Goal: Contribute content: Contribute content

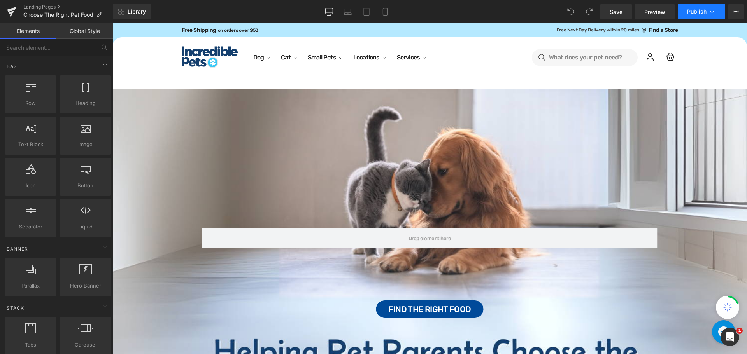
click at [717, 12] on button "Publish" at bounding box center [701, 12] width 47 height 16
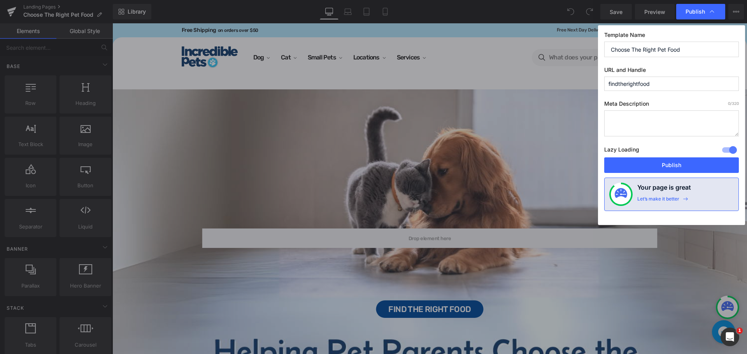
click at [614, 49] on input "Choose The Right Pet Food" at bounding box center [671, 50] width 135 height 16
drag, startPoint x: 693, startPoint y: 167, endPoint x: 547, endPoint y: 139, distance: 148.7
click at [693, 167] on button "Publish" at bounding box center [671, 166] width 135 height 16
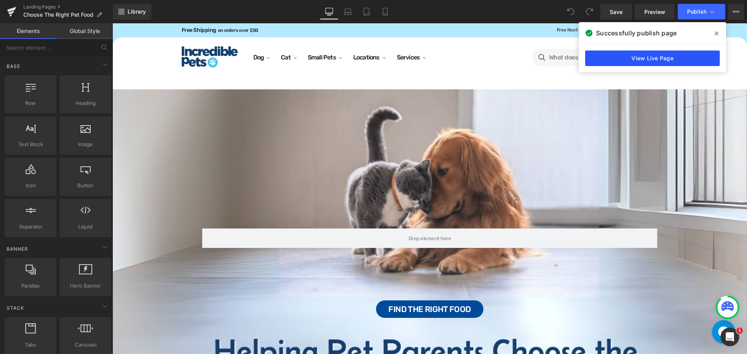
click at [634, 56] on link "View Live Page" at bounding box center [652, 59] width 135 height 16
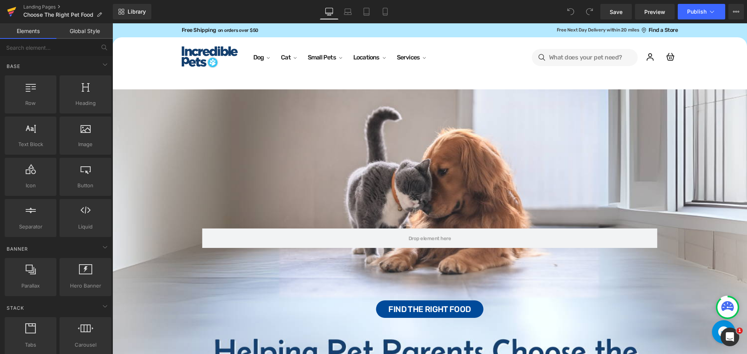
click at [11, 16] on icon at bounding box center [11, 15] width 2 height 2
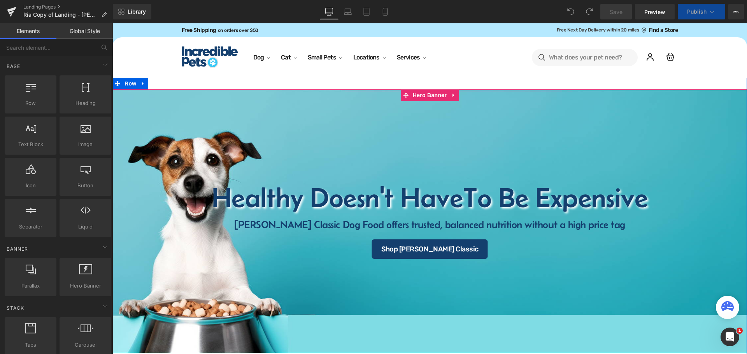
select select "30-lb"
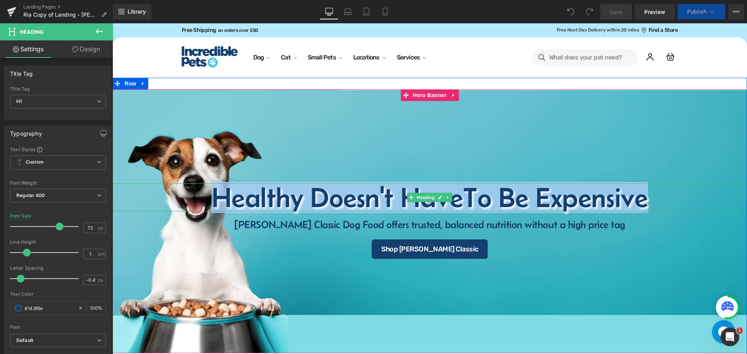
drag, startPoint x: 647, startPoint y: 198, endPoint x: 186, endPoint y: 201, distance: 461.5
click at [186, 201] on h1 "Healthy Doesn't Have To Be Expensive" at bounding box center [429, 198] width 635 height 28
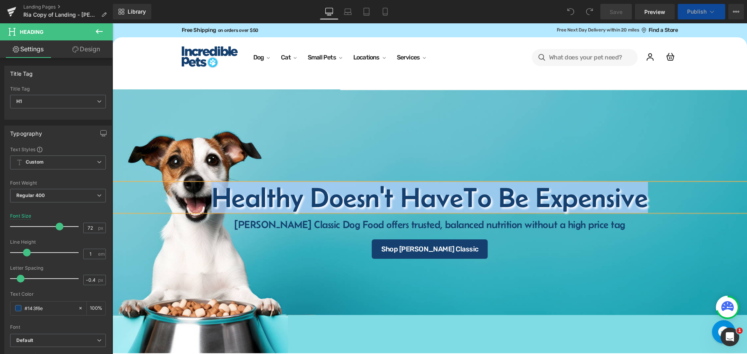
select select "15-lb"
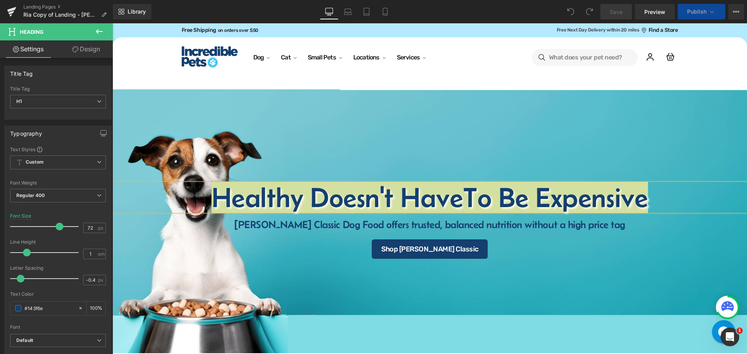
select select "15-lb"
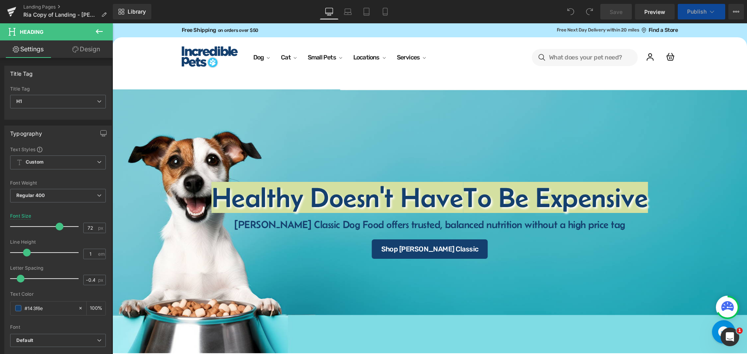
click at [715, 10] on button "Publish" at bounding box center [701, 12] width 47 height 16
click at [713, 11] on icon at bounding box center [712, 12] width 8 height 8
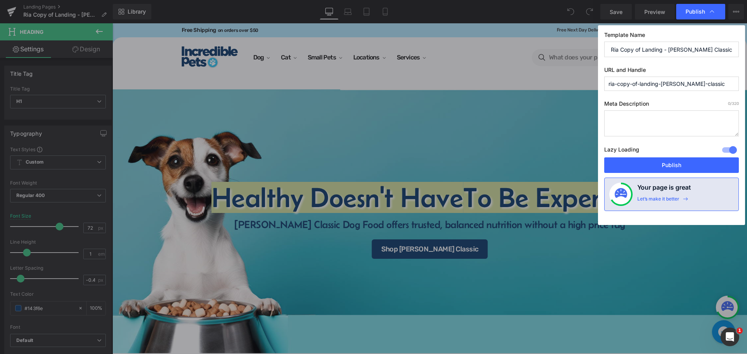
click at [705, 91] on div "Template Name Ria Copy of Landing - Fromm Classic URL and Handle ria-copy-of-la…" at bounding box center [671, 125] width 147 height 200
click at [709, 84] on input "ria-copy-of-landing-fromm-classic" at bounding box center [671, 84] width 135 height 14
paste input "Healthy Doesn't Have To Be Expensive"
type input "-healthy-doesnt-have-to-be-expensive"
click at [716, 49] on input "Ria Copy of Landing - Fromm Classic" at bounding box center [671, 50] width 135 height 16
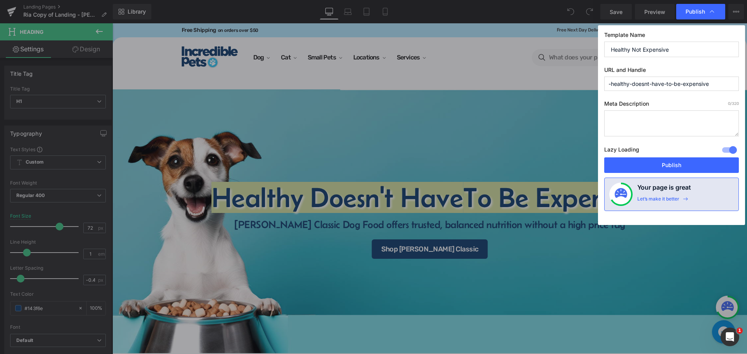
click at [630, 50] on input "Healthy Not Expensive" at bounding box center [671, 50] width 135 height 16
type input "Healthy, Not Expensive"
drag, startPoint x: 672, startPoint y: 167, endPoint x: 471, endPoint y: 18, distance: 251.1
click at [672, 167] on button "Publish" at bounding box center [671, 166] width 135 height 16
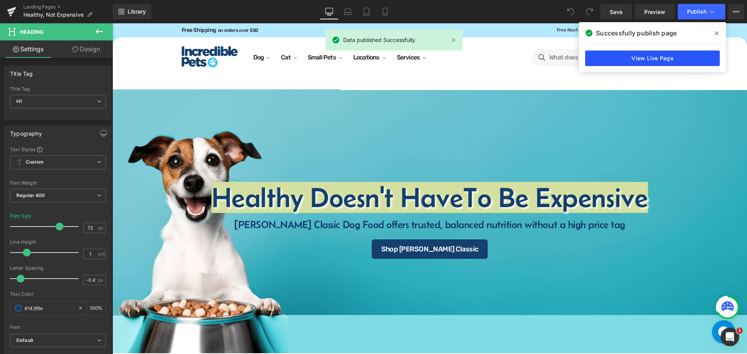
click at [665, 63] on link "View Live Page" at bounding box center [652, 59] width 135 height 16
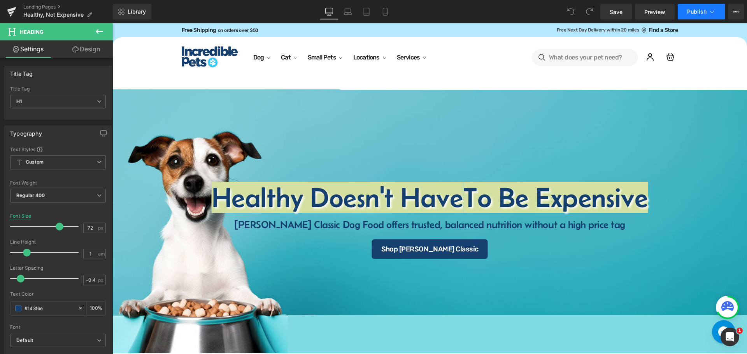
click at [714, 12] on icon at bounding box center [712, 12] width 8 height 8
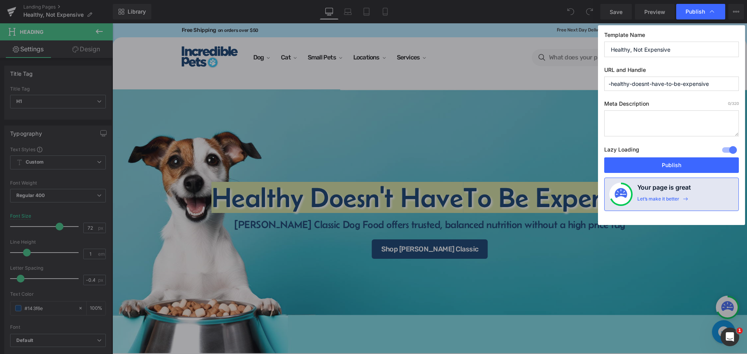
click at [645, 80] on input "-healthy-doesnt-have-to-be-expensive" at bounding box center [671, 84] width 135 height 14
type input "healthy-doesnt-have-to-be-expensive"
click at [674, 164] on button "Publish" at bounding box center [671, 166] width 135 height 16
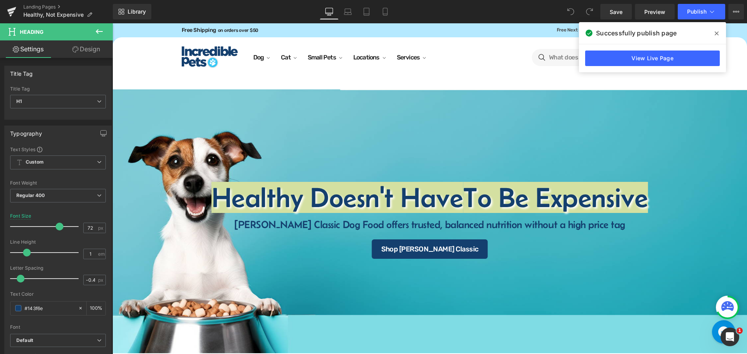
click at [717, 26] on div "Successfully publish page" at bounding box center [652, 33] width 147 height 22
click at [714, 7] on button "Publish" at bounding box center [701, 12] width 47 height 16
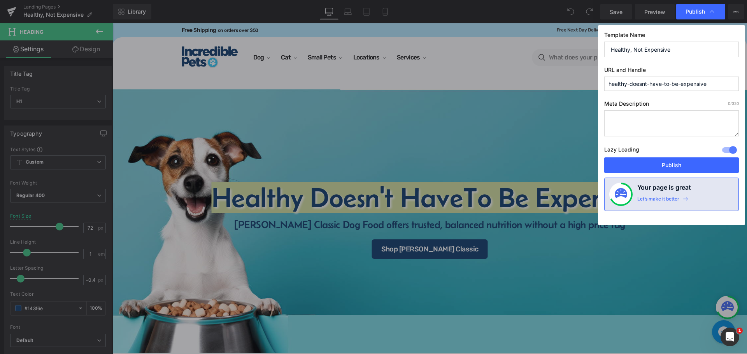
click at [691, 50] on input "Healthy, Not Expensive" at bounding box center [671, 50] width 135 height 16
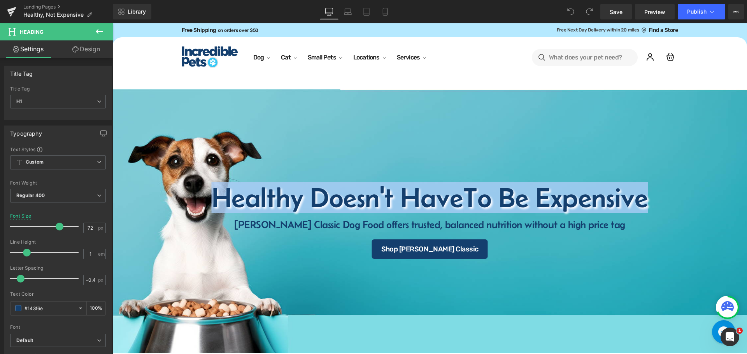
click at [539, 86] on div "Healthy Doesn't Have To Be Expensive Heading Healthy Doesn't Have To Be Expensi…" at bounding box center [429, 226] width 635 height 296
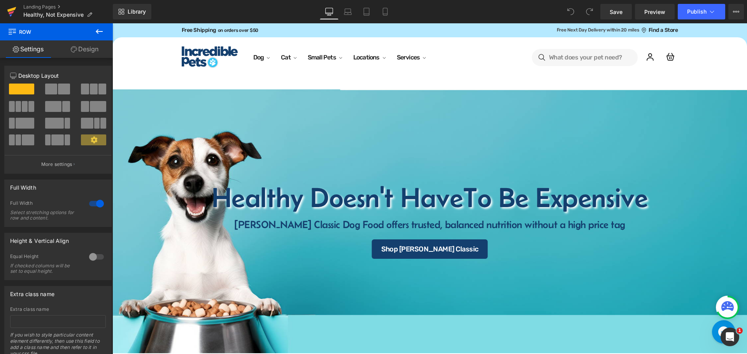
click at [7, 10] on icon at bounding box center [11, 11] width 9 height 19
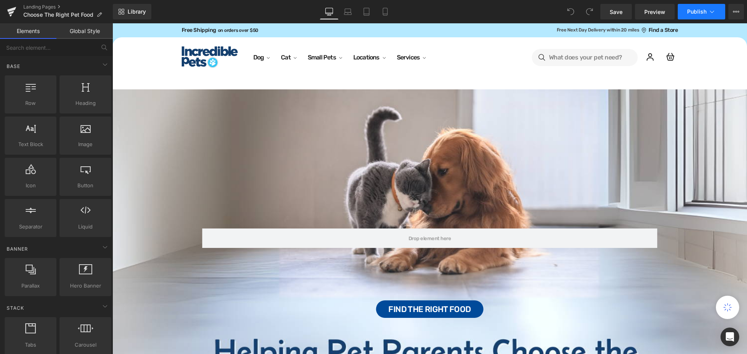
click at [712, 9] on icon at bounding box center [712, 12] width 8 height 8
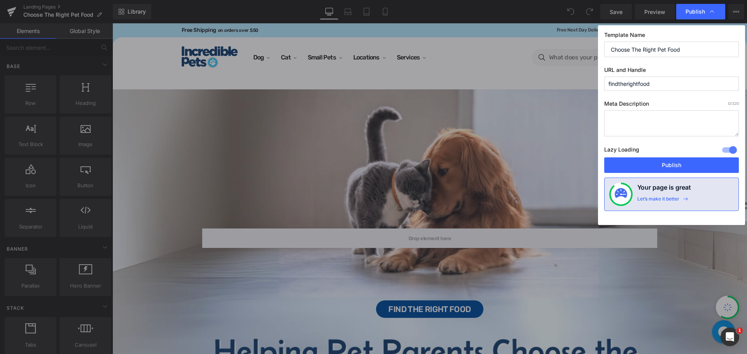
click at [665, 86] on input "findtherightfood" at bounding box center [671, 84] width 135 height 14
type input "find-the-right-food"
click at [676, 167] on button "Publish" at bounding box center [671, 166] width 135 height 16
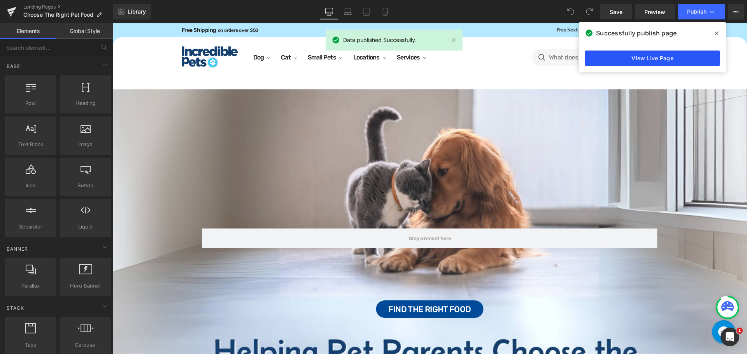
click at [623, 56] on link "View Live Page" at bounding box center [652, 59] width 135 height 16
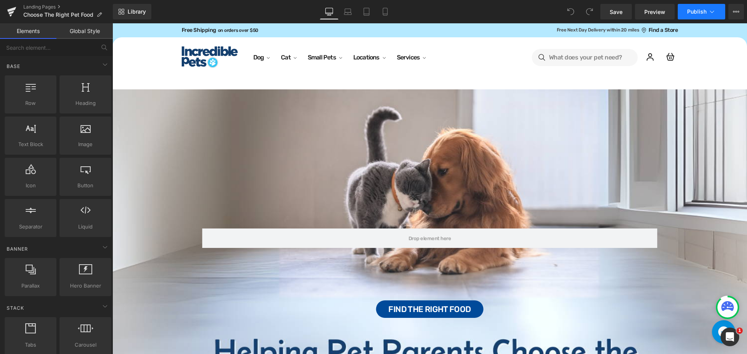
click at [716, 11] on button "Publish" at bounding box center [701, 12] width 47 height 16
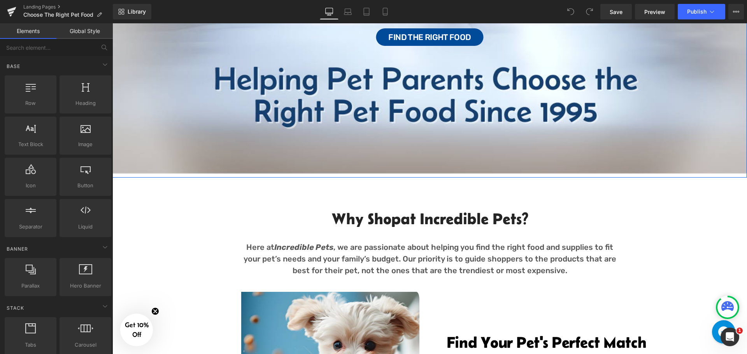
scroll to position [350, 0]
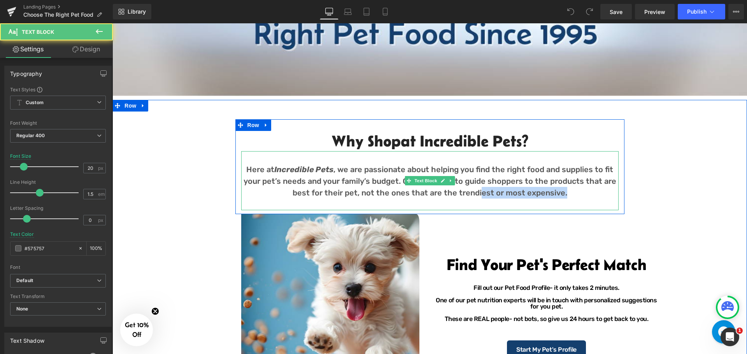
drag, startPoint x: 502, startPoint y: 188, endPoint x: 479, endPoint y: 187, distance: 23.7
click at [479, 188] on p "Here at Incredible Pets , we are passionate about helping you find the right fo…" at bounding box center [429, 181] width 377 height 35
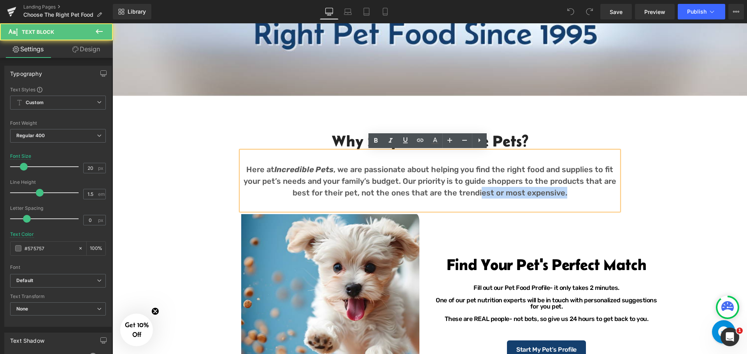
click at [550, 192] on p "Here at Incredible Pets , we are passionate about helping you find the right fo…" at bounding box center [429, 181] width 377 height 35
click at [571, 195] on p "Here at Incredible Pets , we are passionate about helping you find the right fo…" at bounding box center [429, 181] width 377 height 35
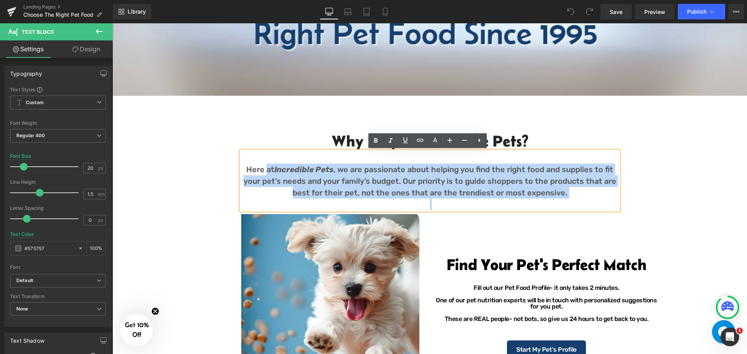
drag, startPoint x: 571, startPoint y: 195, endPoint x: 267, endPoint y: 172, distance: 304.4
click at [267, 172] on p "Here at Incredible Pets , we are passionate about helping you find the right fo…" at bounding box center [429, 181] width 377 height 35
copy p "at Incredible Pets , we are passionate about helping you find the right food an…"
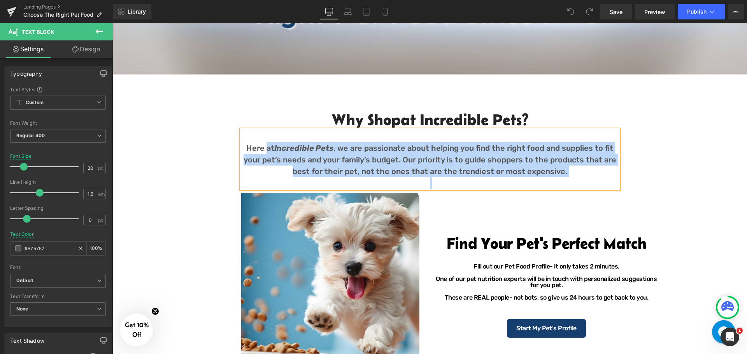
scroll to position [389, 0]
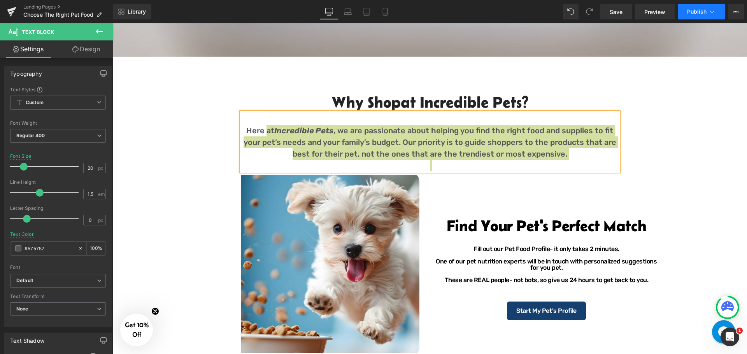
click at [713, 13] on icon at bounding box center [712, 12] width 8 height 8
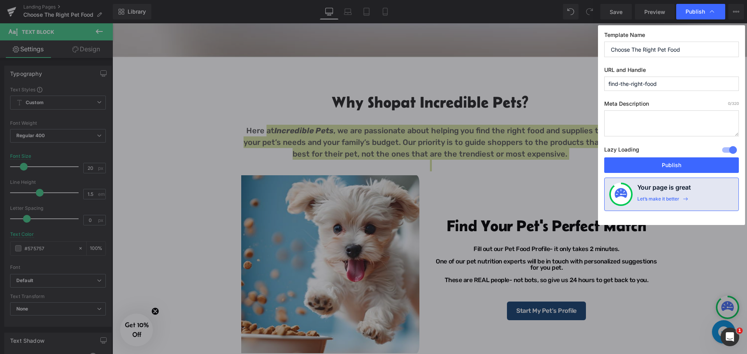
click at [651, 136] on textarea at bounding box center [671, 124] width 135 height 26
paste textarea "at Incredible Pets, we are passionate about helping you find the right food and…"
type textarea "At Incredible Pets, we are passionate about helping you find the right food and…"
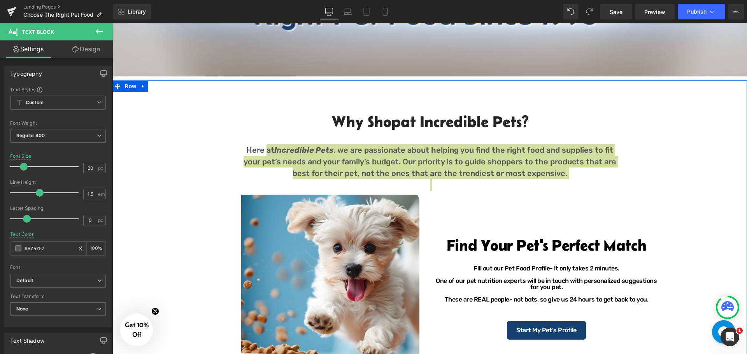
scroll to position [350, 0]
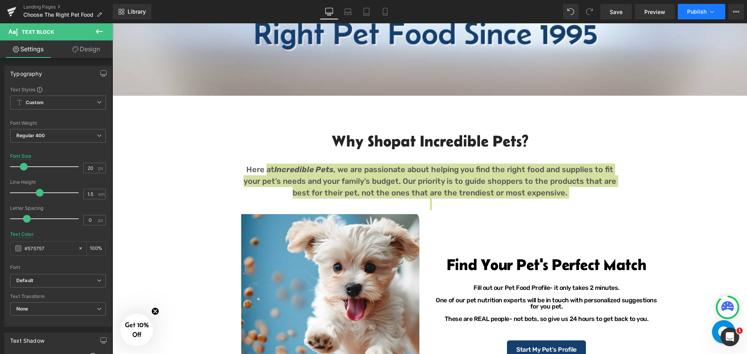
click at [713, 9] on icon at bounding box center [712, 12] width 8 height 8
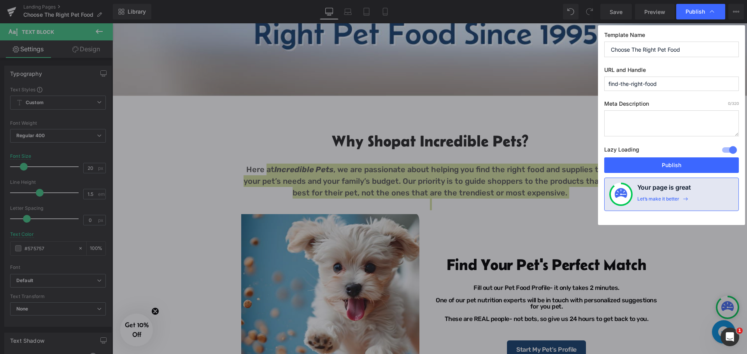
click at [651, 111] on textarea at bounding box center [671, 124] width 135 height 26
paste textarea "at Incredible Pets, we are passionate about helping you find the right food and…"
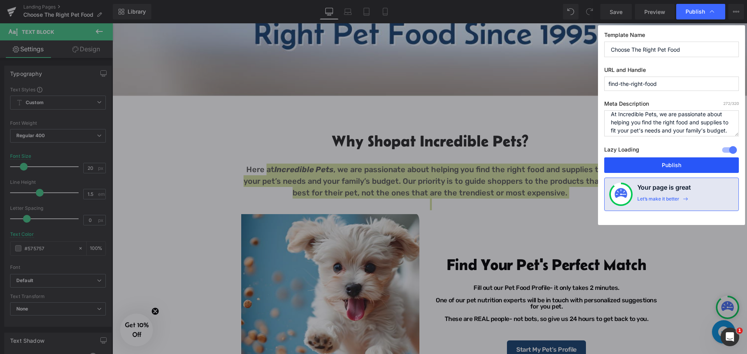
type textarea "At Incredible Pets, we are passionate about helping you find the right food and…"
click at [677, 168] on button "Publish" at bounding box center [671, 166] width 135 height 16
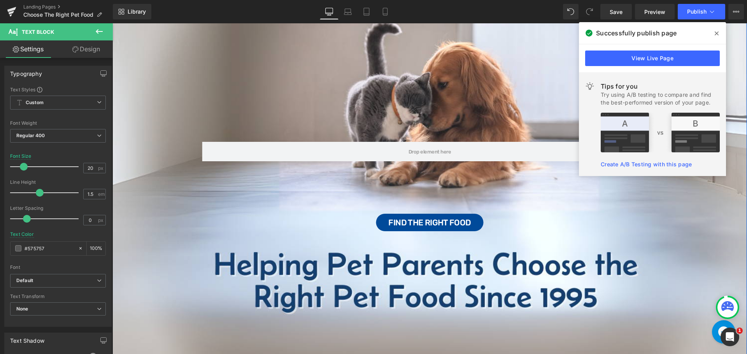
scroll to position [78, 0]
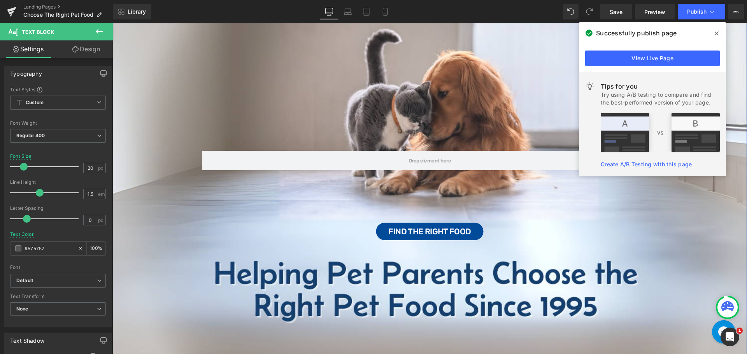
click at [597, 212] on span "Row Find the Right Food Button" at bounding box center [429, 189] width 635 height 101
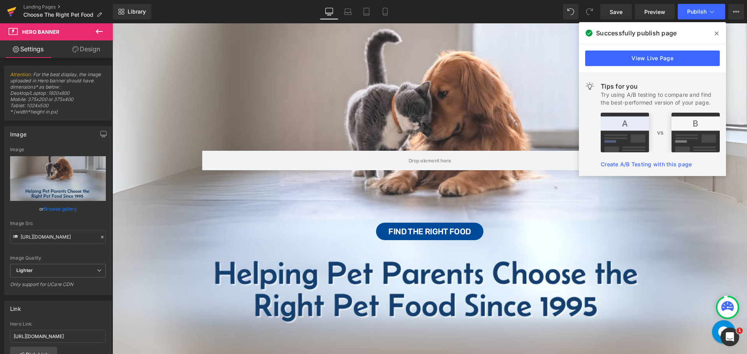
click at [14, 12] on icon at bounding box center [11, 11] width 9 height 19
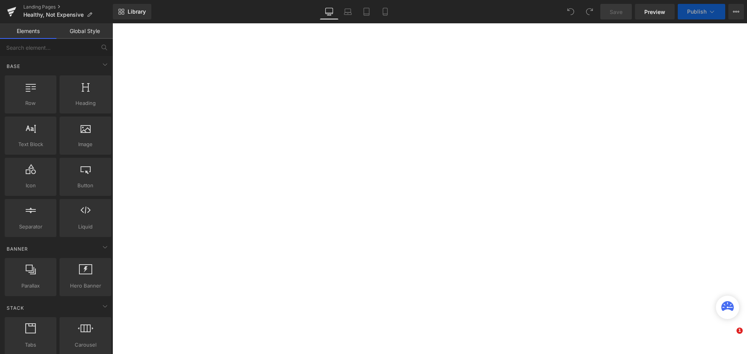
select select "30-lb"
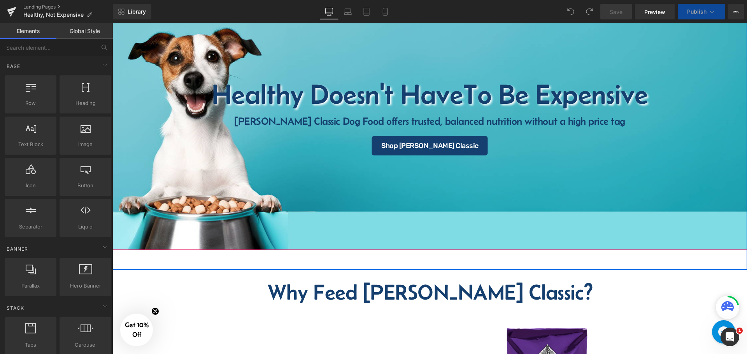
scroll to position [117, 0]
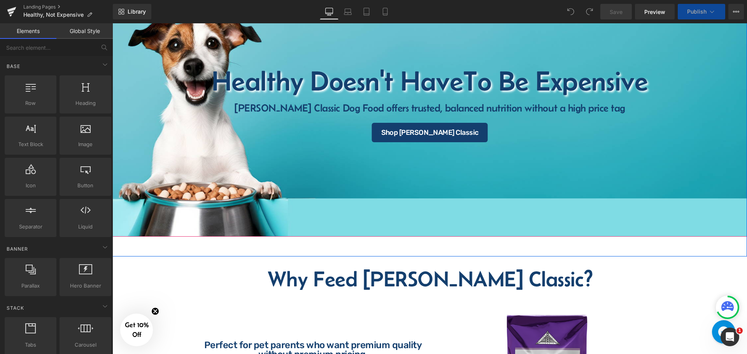
select select "15-lb"
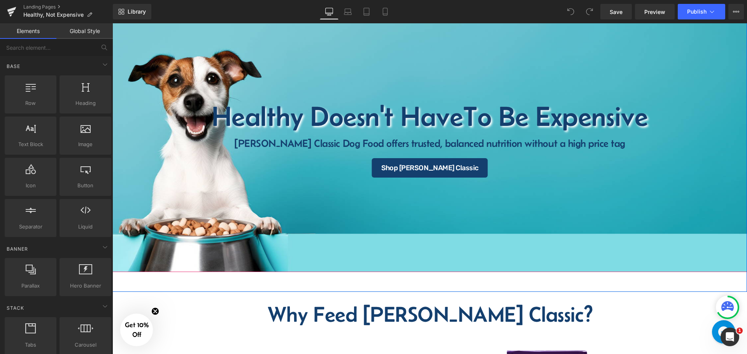
scroll to position [78, 0]
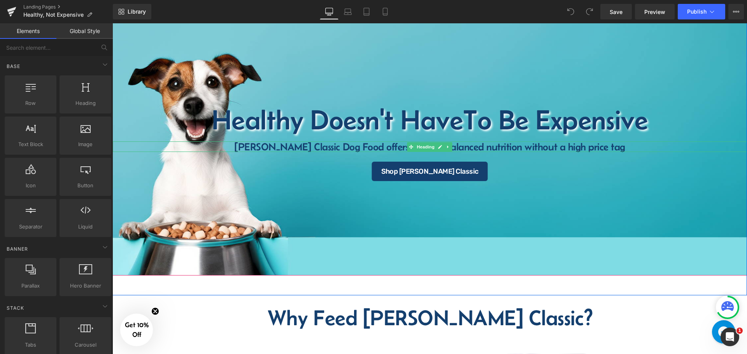
drag, startPoint x: 605, startPoint y: 147, endPoint x: 600, endPoint y: 147, distance: 5.1
click at [604, 147] on h4 "Fromm Classic Dog Food offers trusted, balanced nutrition without a high price …" at bounding box center [429, 147] width 635 height 11
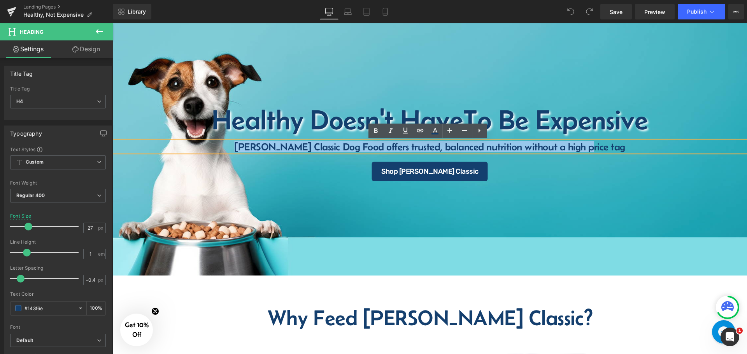
drag, startPoint x: 600, startPoint y: 146, endPoint x: 237, endPoint y: 144, distance: 362.3
click at [237, 144] on h4 "Fromm Classic Dog Food offers trusted, balanced nutrition without a high price …" at bounding box center [429, 147] width 635 height 11
copy h4 "Fromm Classic Dog Food offers trusted, balanced nutrition without a high price …"
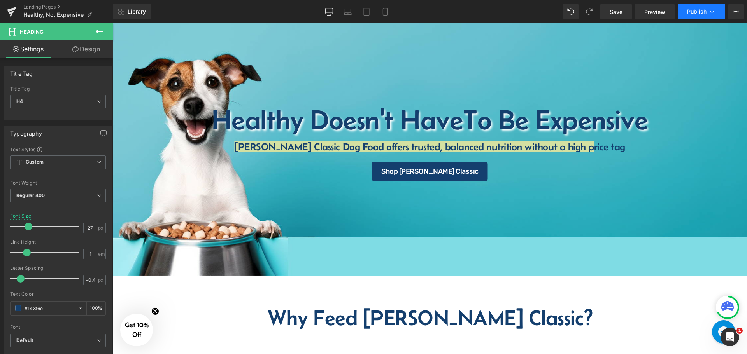
click at [711, 11] on icon at bounding box center [712, 12] width 8 height 8
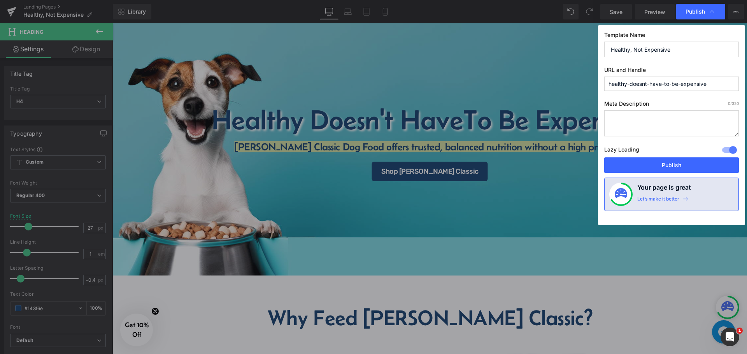
click at [637, 132] on textarea at bounding box center [671, 124] width 135 height 26
paste textarea "Fromm Classic Dog Food offers trusted, balanced nutrition without a high price …"
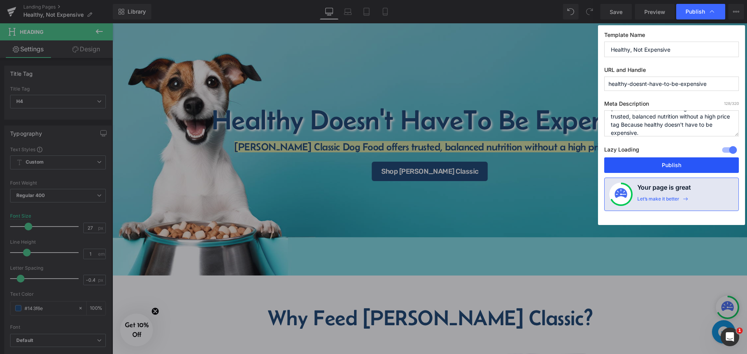
type textarea "Fromm Classic Dog Food offers trusted, balanced nutrition without a high price …"
click at [691, 166] on button "Publish" at bounding box center [671, 166] width 135 height 16
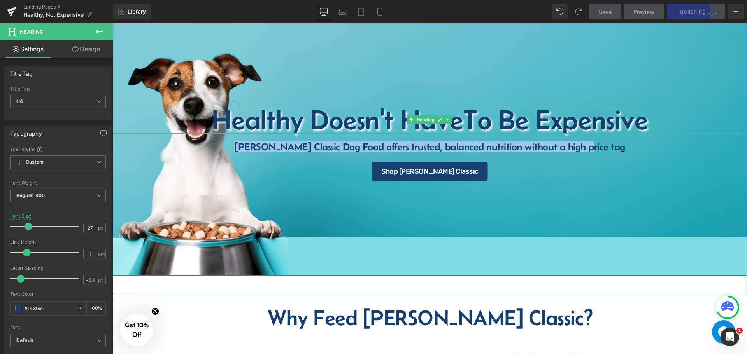
click at [495, 118] on span "To Be Expensive" at bounding box center [555, 119] width 185 height 31
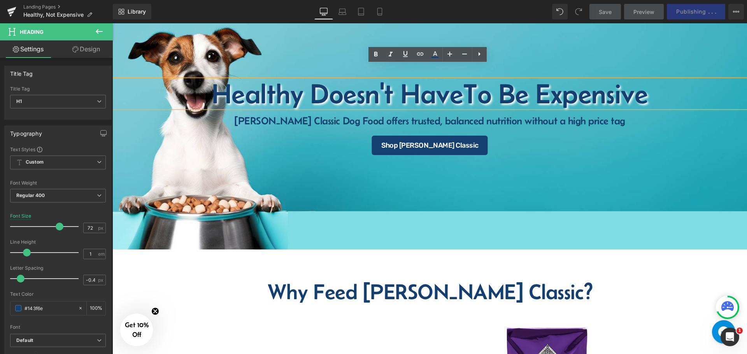
scroll to position [195, 0]
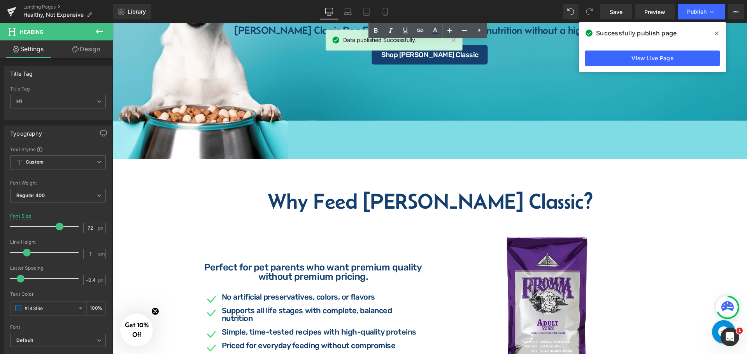
click at [456, 193] on h2 "Why Feed Fromm Classic?" at bounding box center [429, 202] width 635 height 22
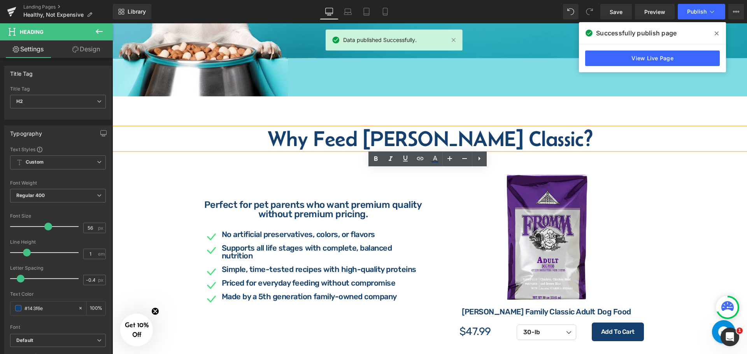
scroll to position [272, 0]
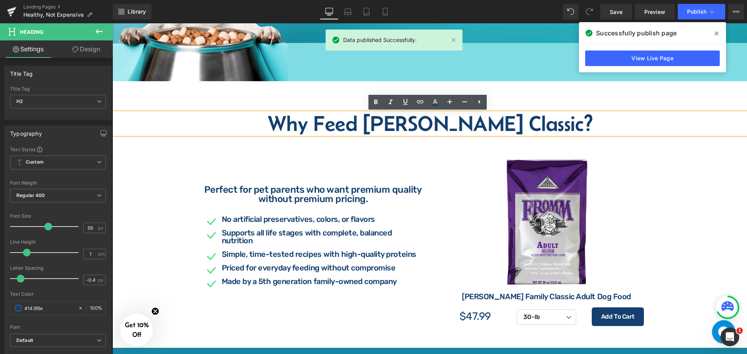
click at [372, 132] on h2 "Why Feed Fromm Classic?" at bounding box center [429, 124] width 635 height 22
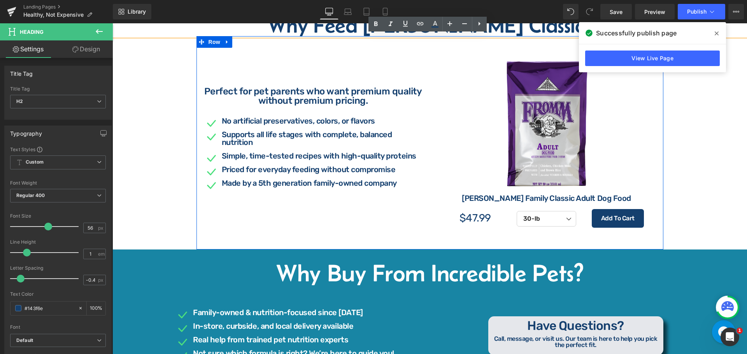
scroll to position [389, 0]
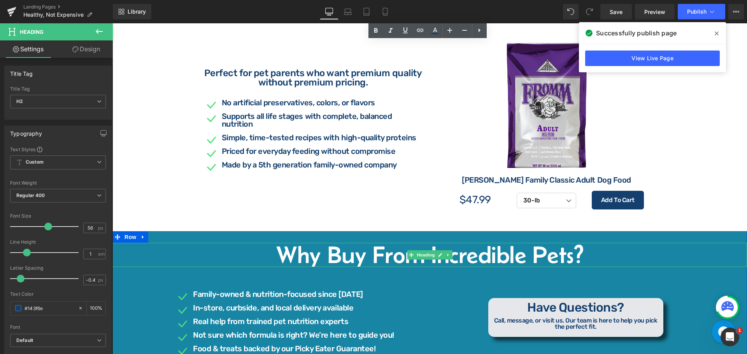
click at [381, 255] on h1 "Why Buy From Incredible Pets?" at bounding box center [429, 255] width 635 height 24
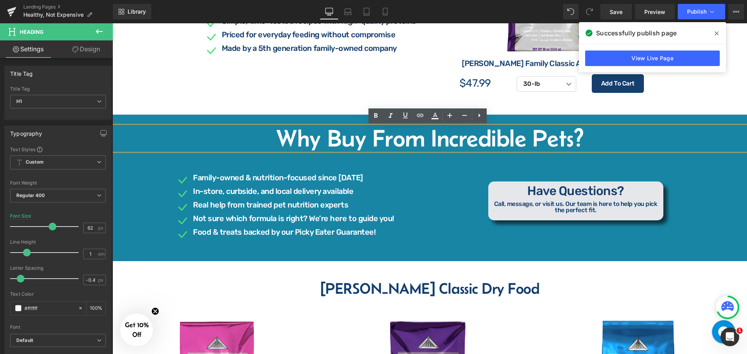
scroll to position [662, 0]
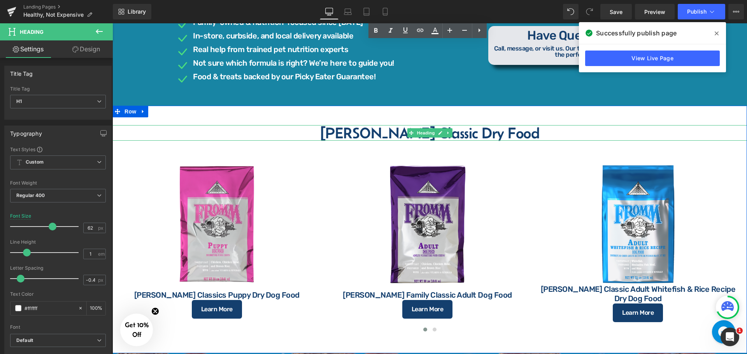
click at [392, 133] on h3 "Fromm Classic Dry Food" at bounding box center [429, 133] width 635 height 16
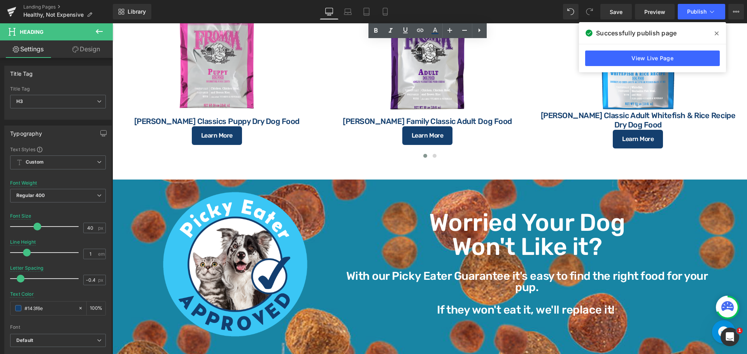
scroll to position [895, 0]
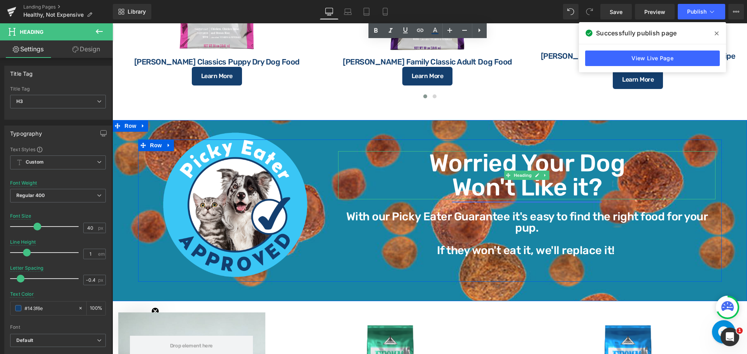
click at [496, 191] on link "Won't Like it?" at bounding box center [527, 187] width 150 height 29
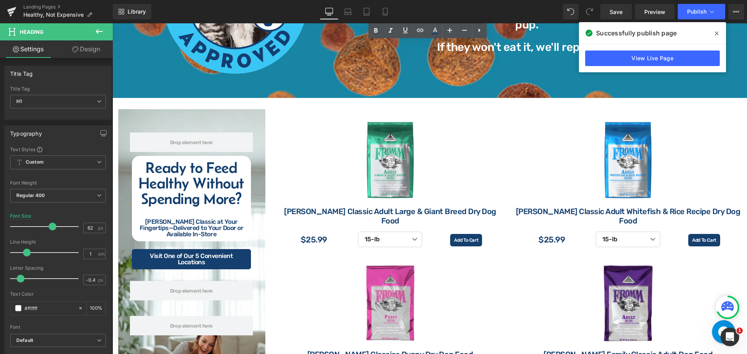
scroll to position [1128, 0]
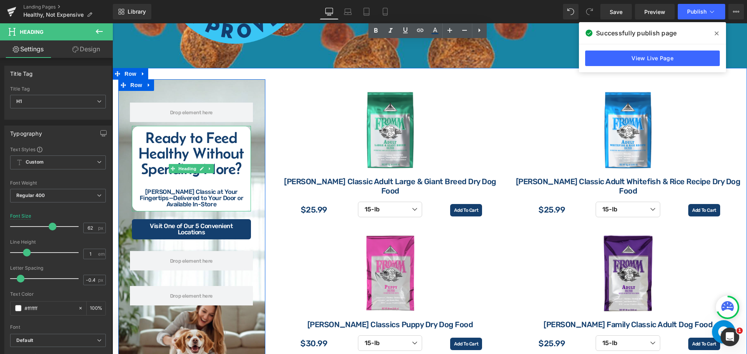
click at [185, 175] on h2 "Ready to Feed Healthy Without Spending More?" at bounding box center [191, 153] width 111 height 47
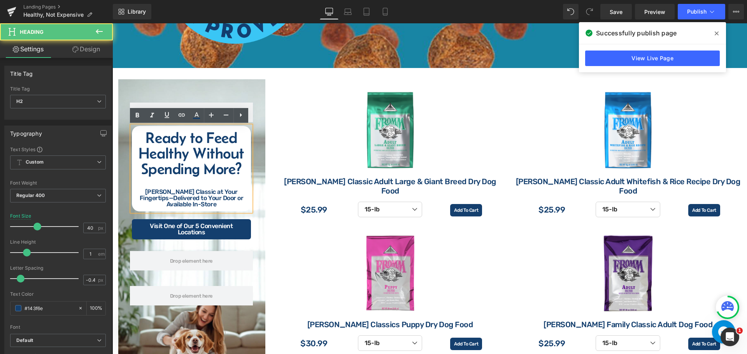
click at [162, 158] on h2 "Ready to Feed Healthy Without Spending More?" at bounding box center [191, 153] width 111 height 47
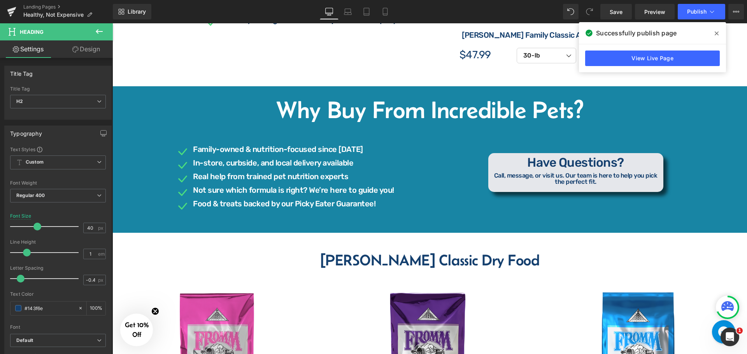
scroll to position [389, 0]
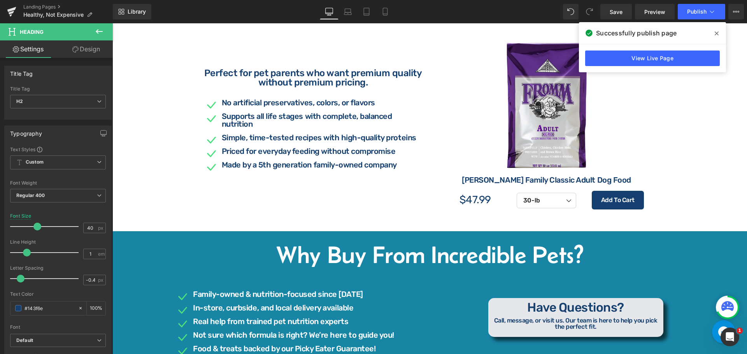
click at [713, 34] on span at bounding box center [717, 33] width 12 height 12
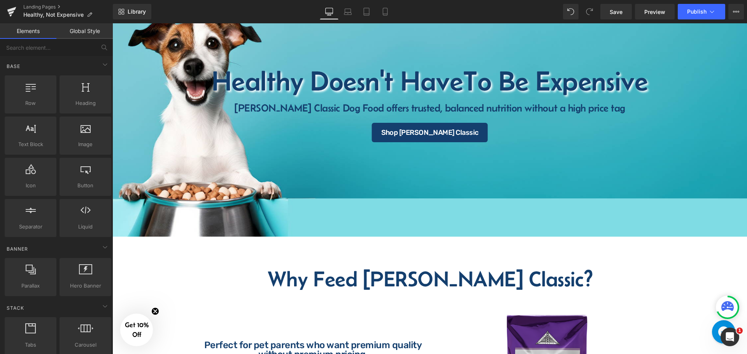
scroll to position [0, 0]
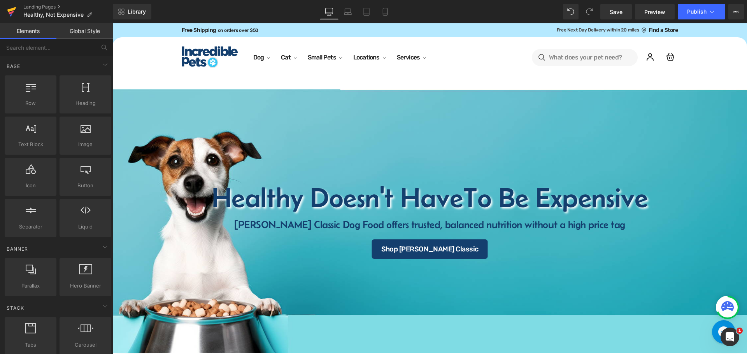
click at [9, 12] on icon at bounding box center [11, 11] width 9 height 19
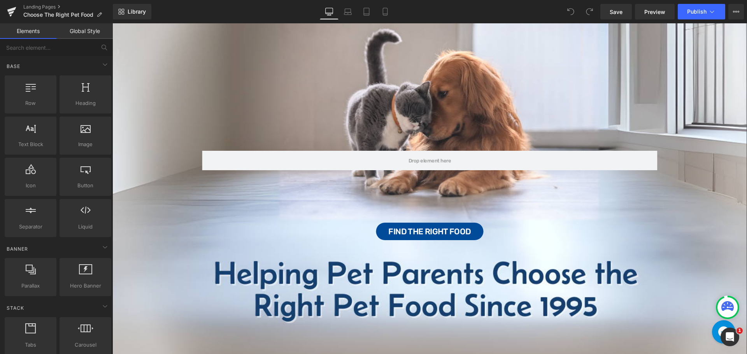
click at [426, 298] on div "Row Find the Right Food Button" at bounding box center [429, 190] width 635 height 357
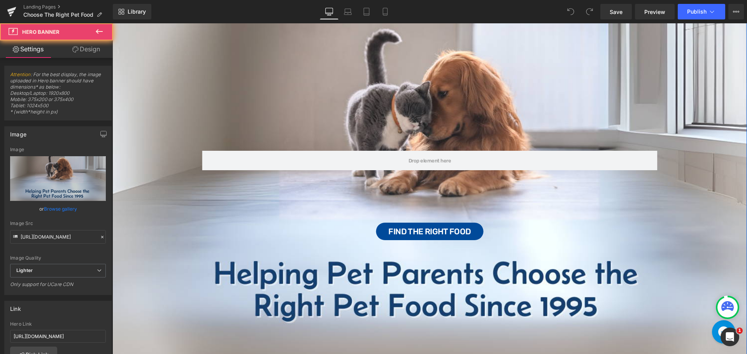
click at [563, 309] on div "Row Find the Right Food Button" at bounding box center [429, 190] width 635 height 357
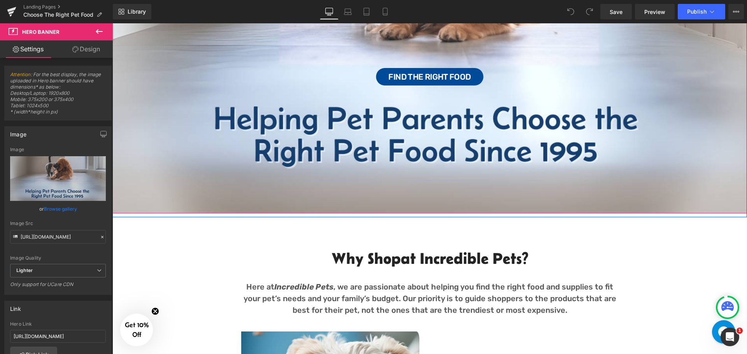
scroll to position [311, 0]
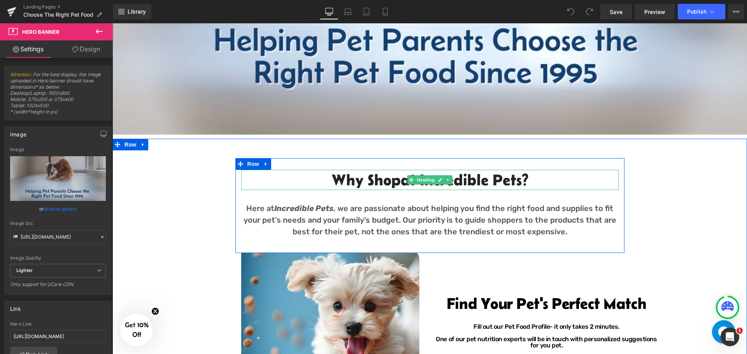
drag, startPoint x: 423, startPoint y: 181, endPoint x: 389, endPoint y: 177, distance: 34.4
click at [423, 181] on span "Heading" at bounding box center [425, 179] width 21 height 9
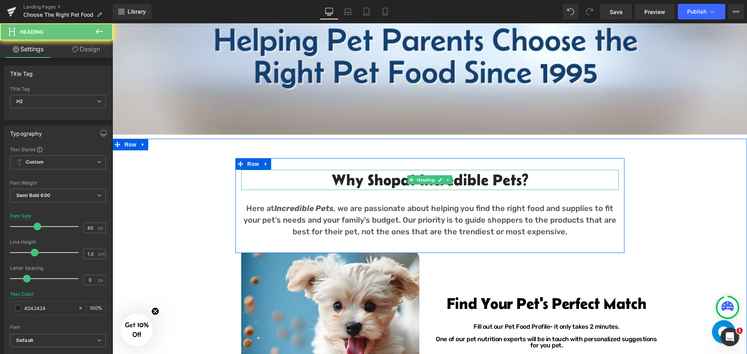
click at [389, 177] on h2 "Why Shop at Incredible Pets?" at bounding box center [429, 180] width 377 height 20
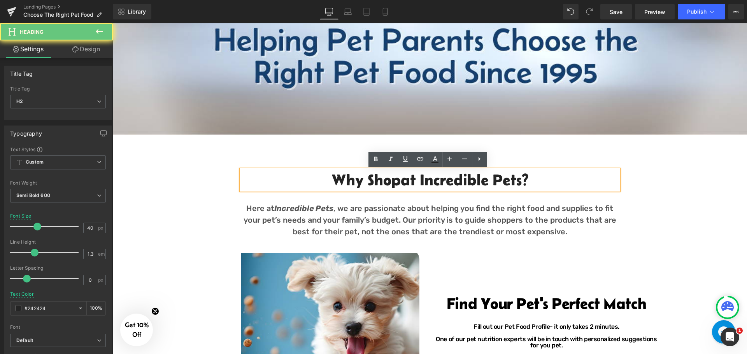
click at [389, 177] on h2 "Why Shop at Incredible Pets?" at bounding box center [429, 180] width 377 height 20
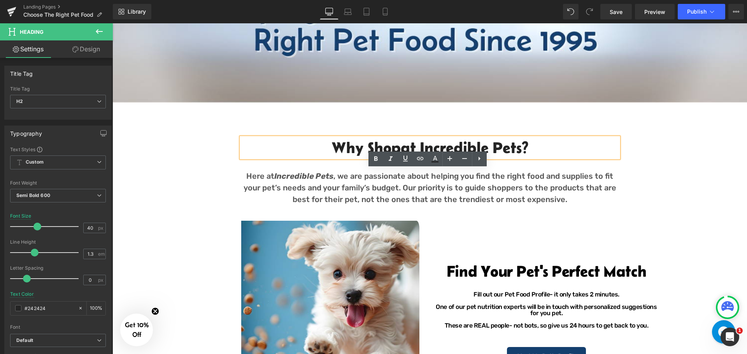
scroll to position [428, 0]
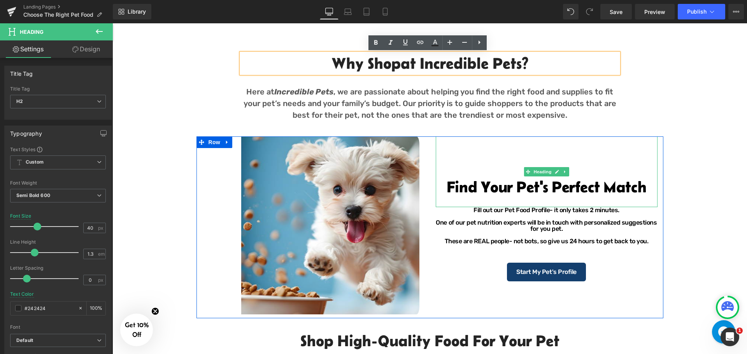
click at [503, 191] on h2 "Find Your Pet's Perfect Match" at bounding box center [547, 187] width 222 height 16
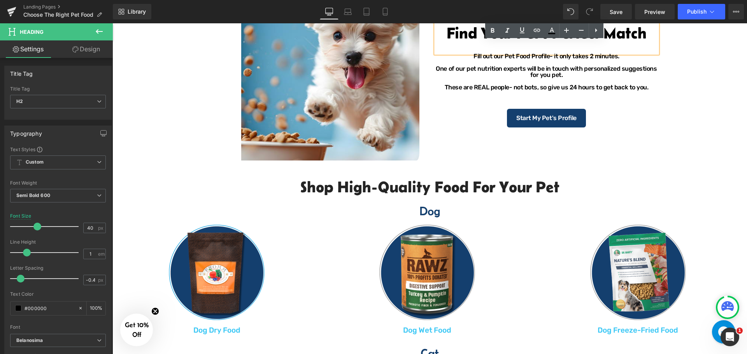
scroll to position [584, 0]
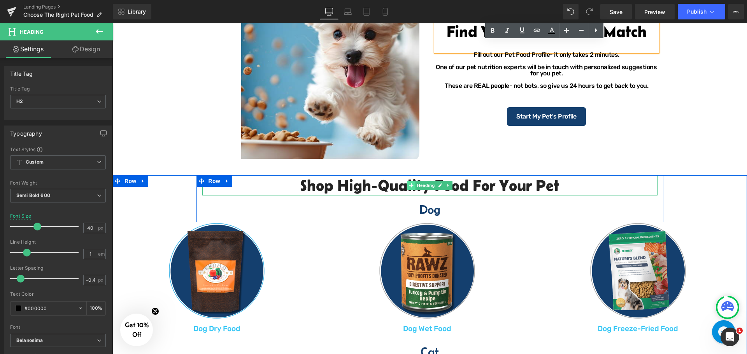
click at [409, 185] on icon at bounding box center [411, 185] width 4 height 5
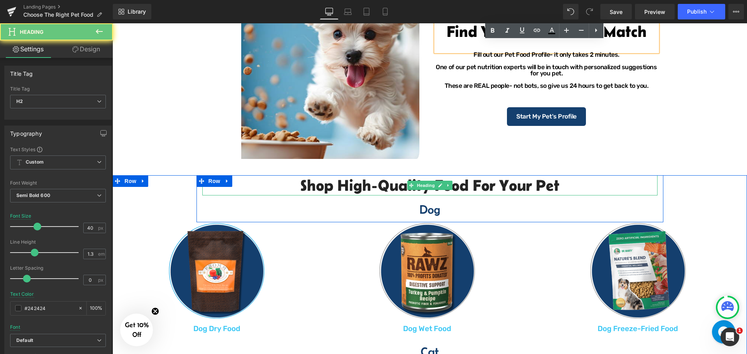
click at [371, 186] on h2 "Shop High-Quality Food For your pet" at bounding box center [429, 185] width 455 height 20
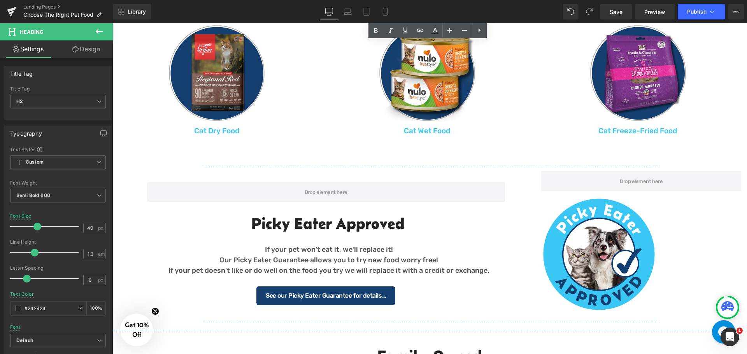
scroll to position [934, 0]
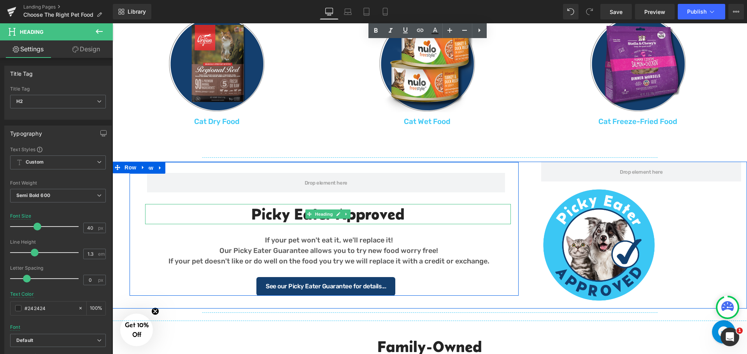
click at [275, 213] on h2 "Picky Eater Approved" at bounding box center [328, 214] width 366 height 20
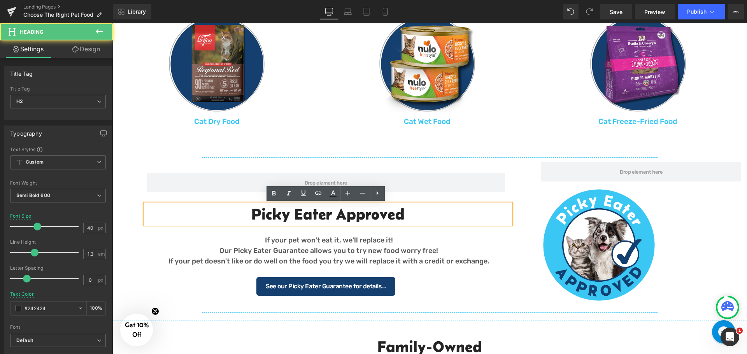
click at [279, 214] on h2 "Picky Eater Approved" at bounding box center [328, 214] width 366 height 20
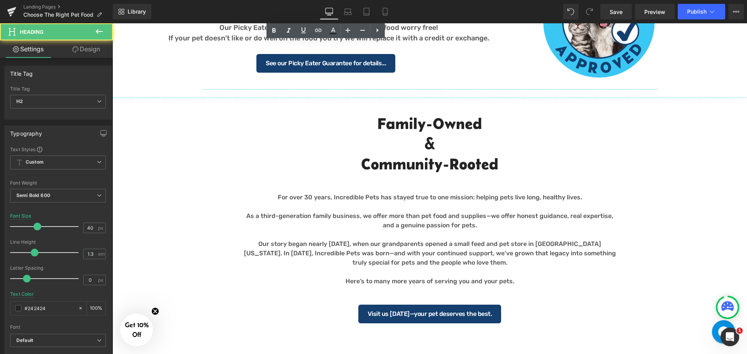
scroll to position [1167, 0]
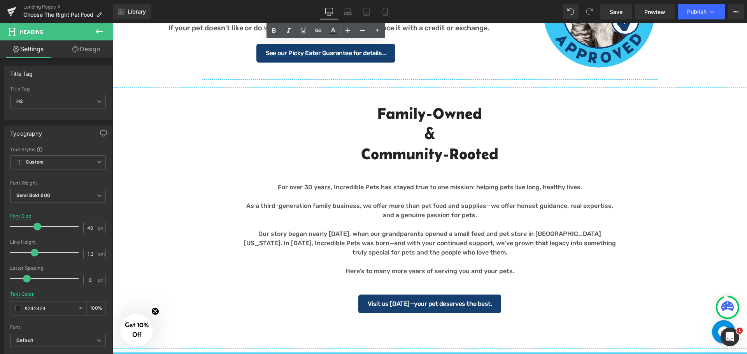
click at [386, 107] on h2 "Family-Owned" at bounding box center [429, 114] width 377 height 20
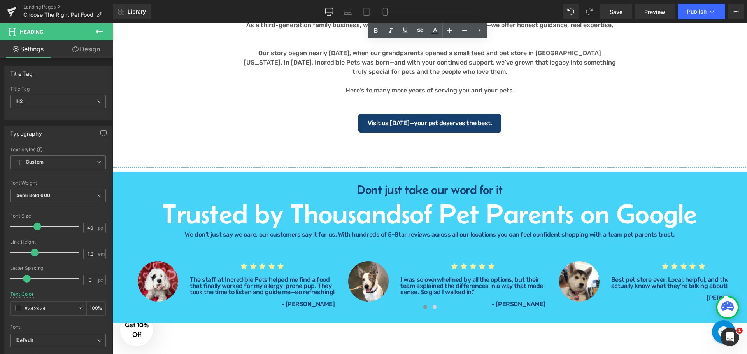
scroll to position [1362, 0]
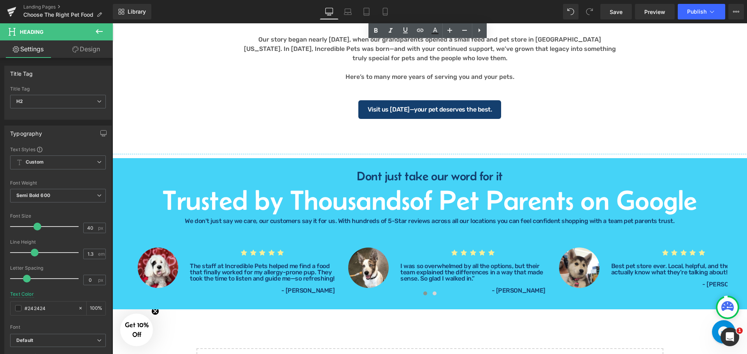
click at [377, 177] on h4 "Dont just take our word for it" at bounding box center [429, 176] width 635 height 12
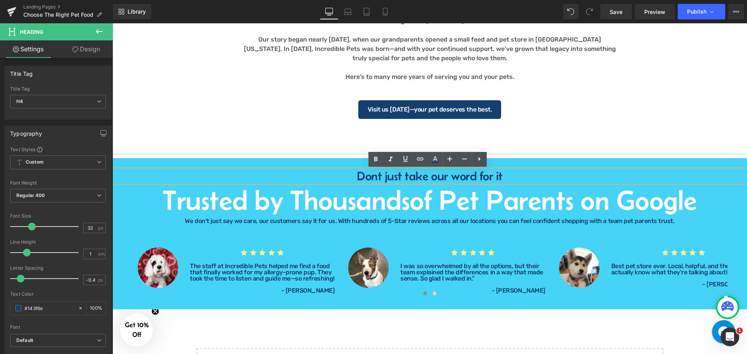
click at [364, 200] on h1 "Trusted by Thousands of Pet Parents on Google" at bounding box center [429, 200] width 635 height 28
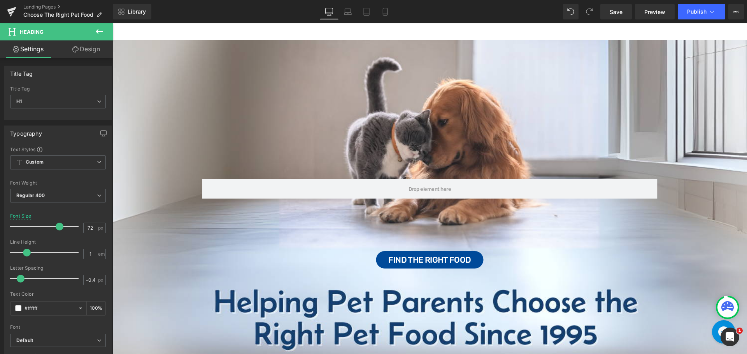
scroll to position [0, 0]
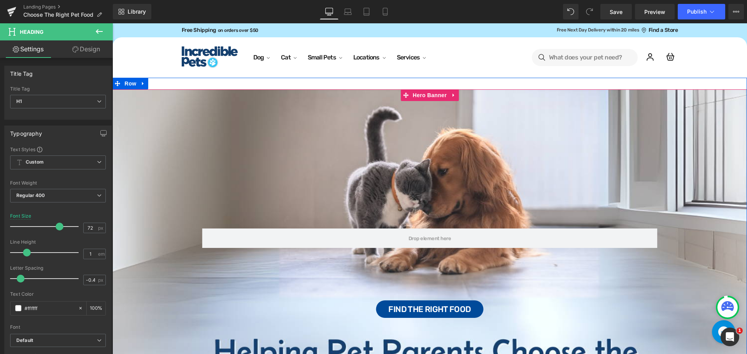
click at [560, 154] on div "Row Find the Right Food Button" at bounding box center [429, 267] width 635 height 357
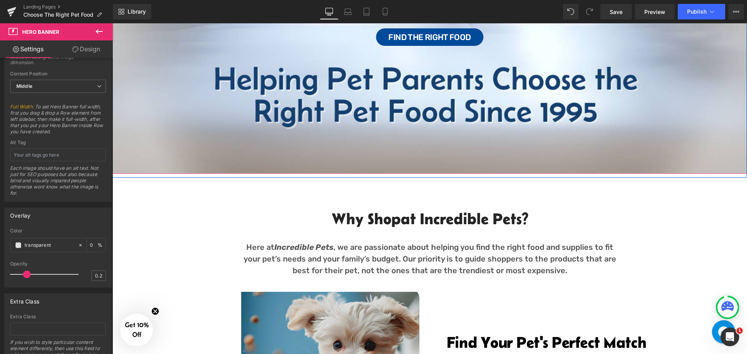
scroll to position [389, 0]
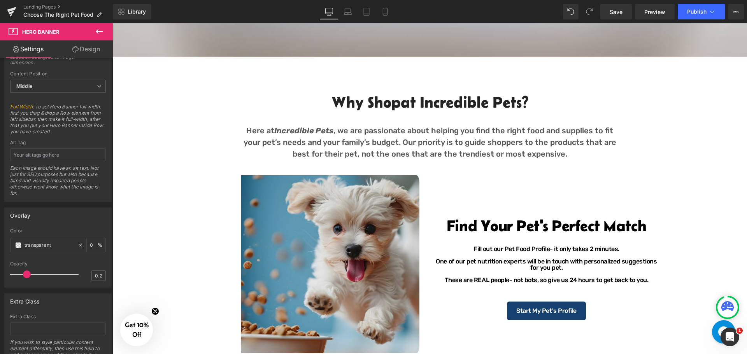
click at [325, 275] on img at bounding box center [313, 264] width 222 height 178
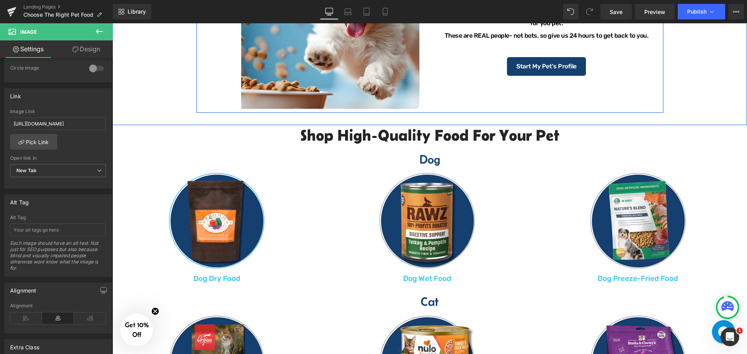
scroll to position [700, 0]
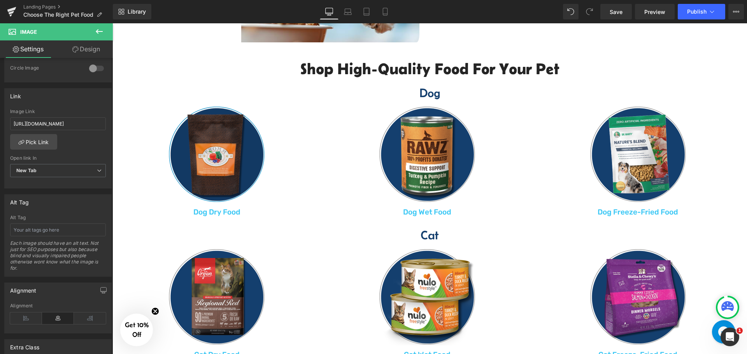
click at [218, 170] on img at bounding box center [216, 154] width 97 height 97
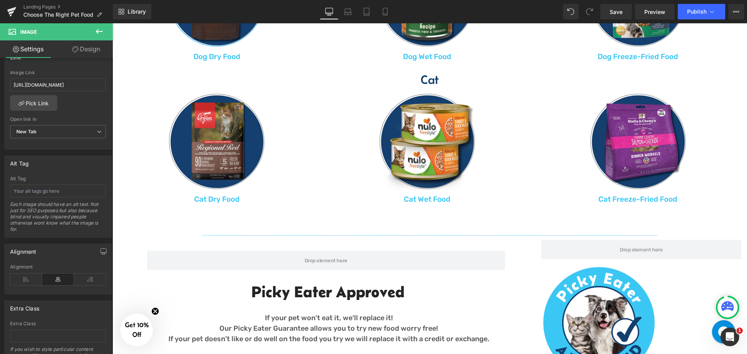
scroll to position [1051, 0]
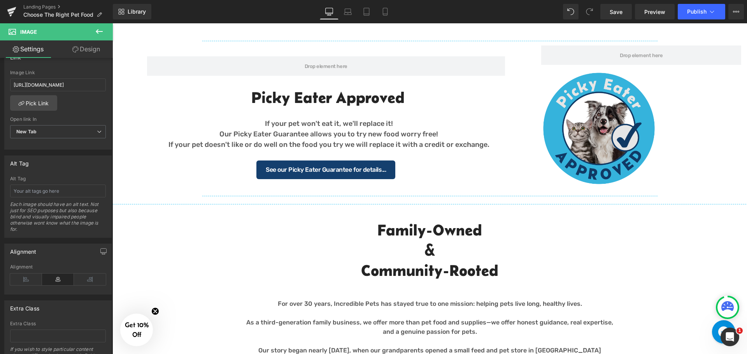
click at [593, 142] on img at bounding box center [598, 128] width 127 height 127
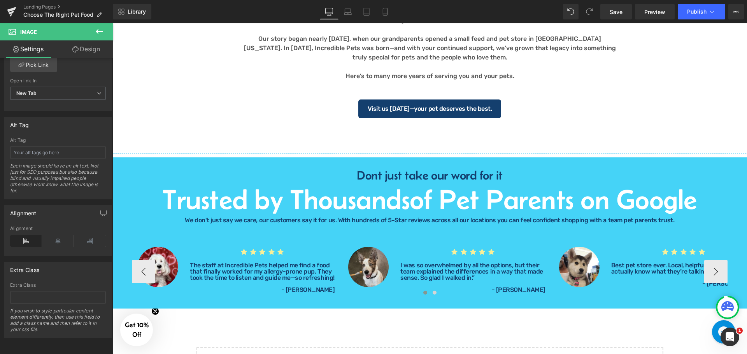
scroll to position [1401, 0]
